Goal: Task Accomplishment & Management: Complete application form

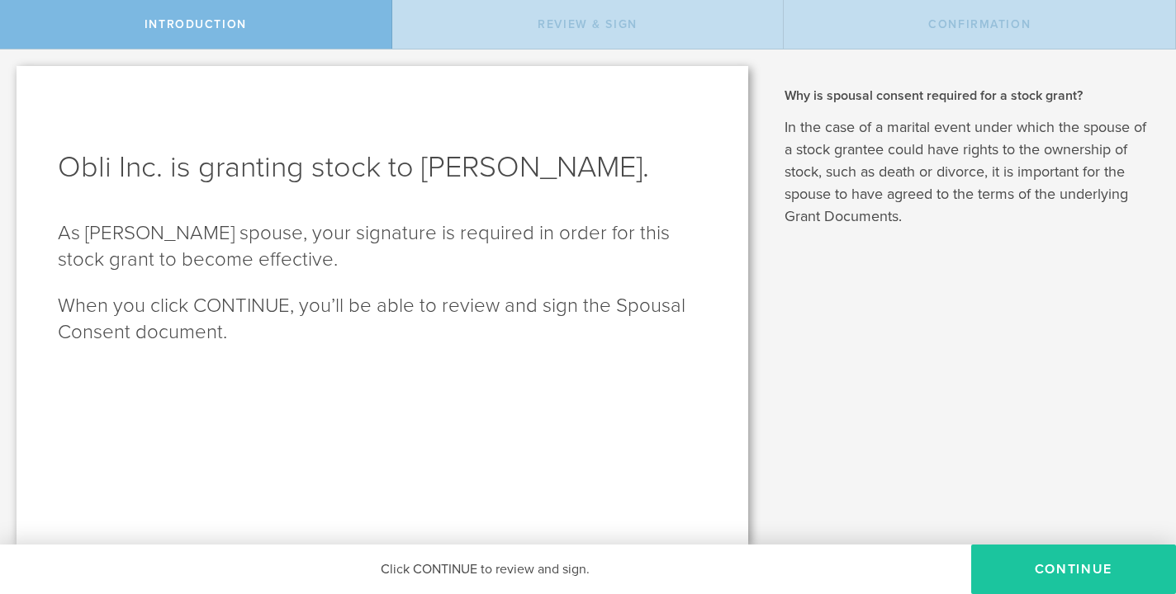
click at [1072, 570] on button "CONTINUE" at bounding box center [1073, 570] width 205 height 50
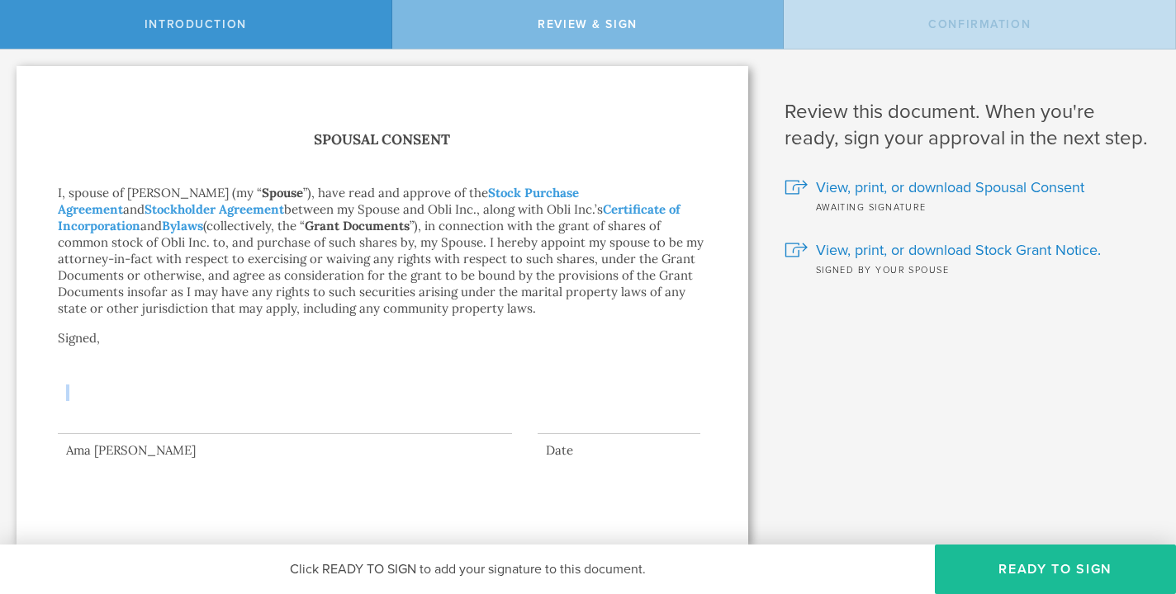
drag, startPoint x: 91, startPoint y: 427, endPoint x: 203, endPoint y: 371, distance: 125.5
click at [203, 371] on div at bounding box center [285, 401] width 454 height 66
click at [110, 428] on div at bounding box center [285, 401] width 454 height 66
click at [103, 422] on div at bounding box center [285, 401] width 454 height 66
drag, startPoint x: 95, startPoint y: 429, endPoint x: 177, endPoint y: 408, distance: 85.3
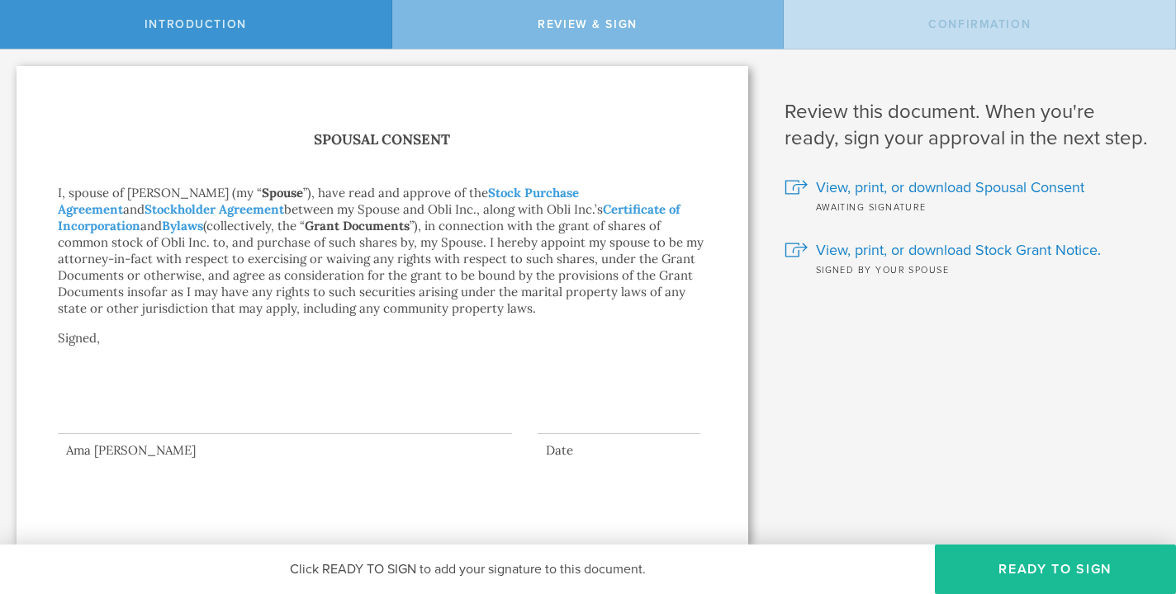
click at [177, 408] on div at bounding box center [285, 401] width 454 height 66
click at [212, 405] on div at bounding box center [285, 401] width 454 height 66
click at [1055, 563] on button "Ready to Sign" at bounding box center [1054, 570] width 241 height 50
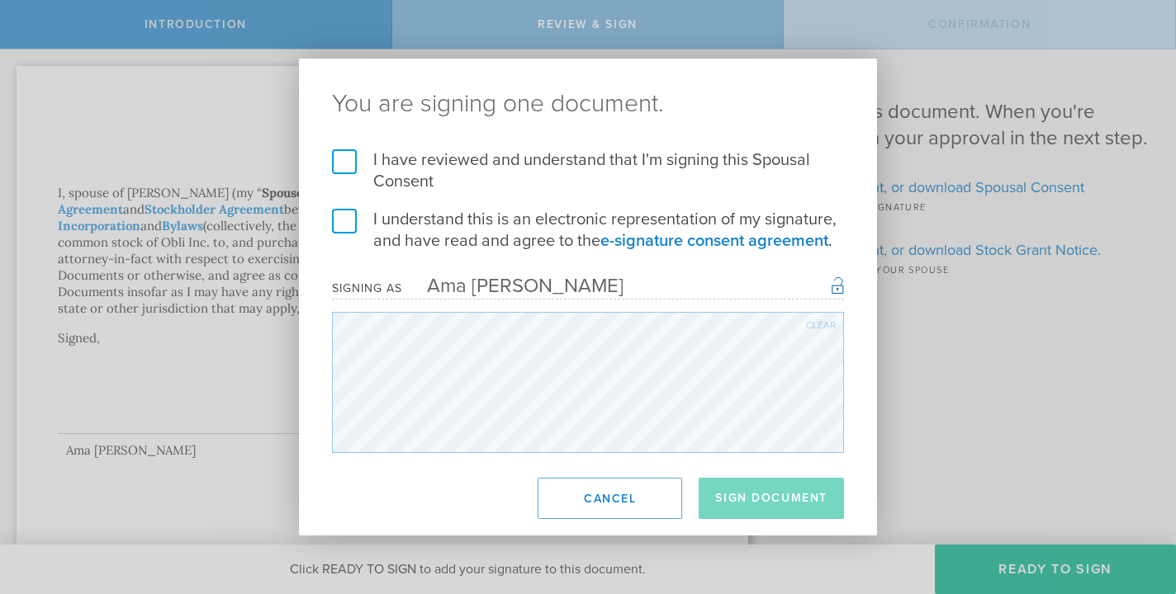
click at [341, 159] on label "I have reviewed and understand that I'm signing this Spousal Consent" at bounding box center [588, 170] width 512 height 43
click at [0, 0] on input "I have reviewed and understand that I'm signing this Spousal Consent" at bounding box center [0, 0] width 0 height 0
click at [343, 215] on label "I understand this is an electronic representation of my signature, and have rea…" at bounding box center [588, 230] width 512 height 43
click at [0, 0] on input "I understand this is an electronic representation of my signature, and have rea…" at bounding box center [0, 0] width 0 height 0
click at [762, 498] on button "Sign Document" at bounding box center [770, 498] width 145 height 41
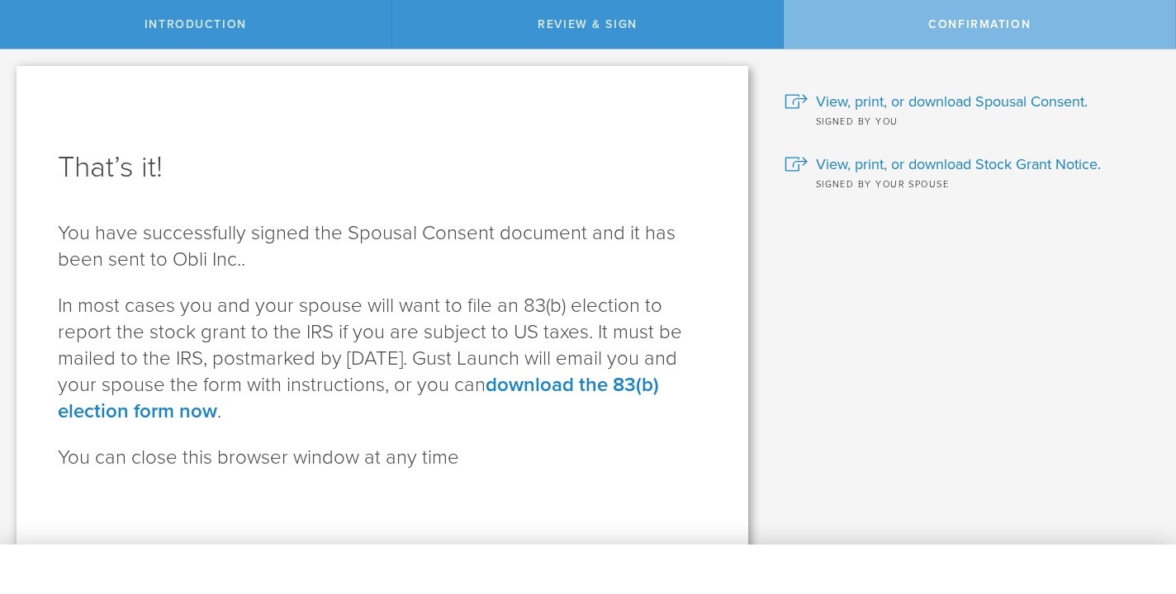
click at [984, 33] on div "Confirmation" at bounding box center [979, 24] width 392 height 49
click at [628, 457] on p "You can close this browser window at any time" at bounding box center [382, 458] width 649 height 26
